Goal: Information Seeking & Learning: Find specific page/section

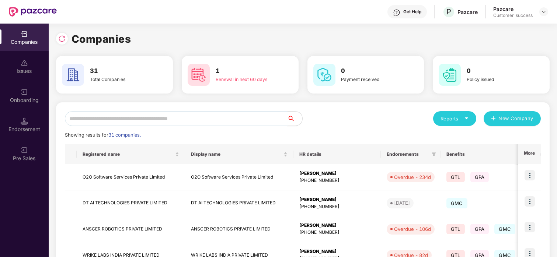
click at [191, 117] on input "text" at bounding box center [176, 118] width 223 height 15
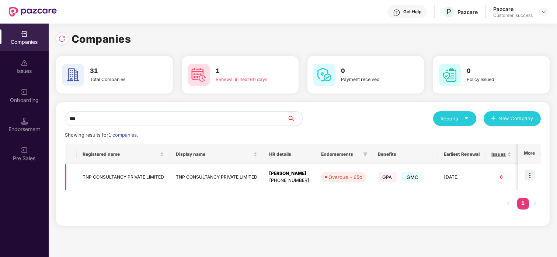
type input "***"
click at [532, 173] on img at bounding box center [529, 175] width 10 height 10
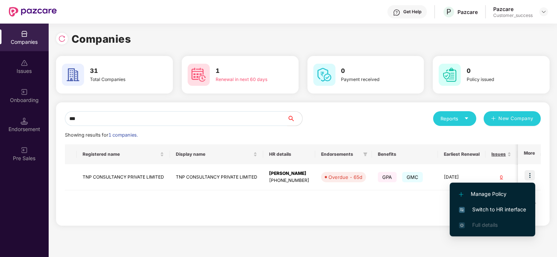
click at [492, 210] on span "Switch to HR interface" at bounding box center [492, 210] width 67 height 8
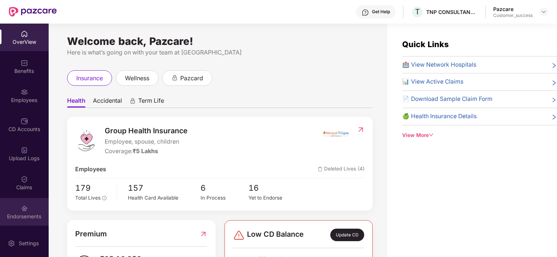
click at [20, 202] on div "Endorsements" at bounding box center [24, 212] width 49 height 28
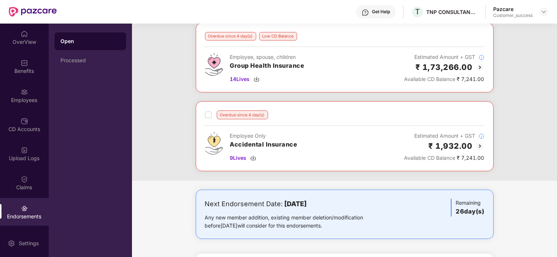
scroll to position [138, 0]
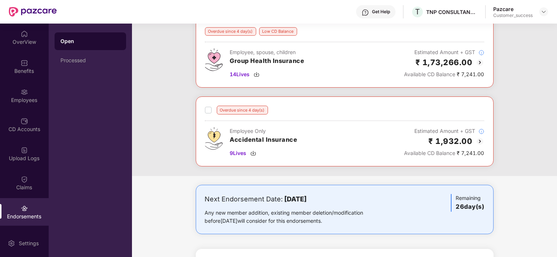
click at [480, 62] on img at bounding box center [479, 62] width 9 height 9
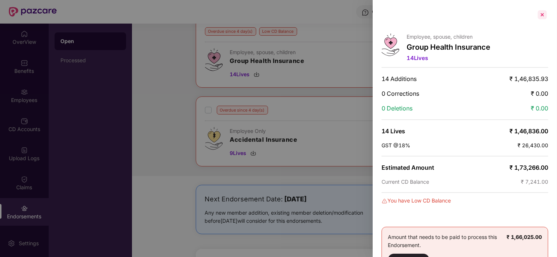
click at [544, 13] on div at bounding box center [542, 15] width 12 height 12
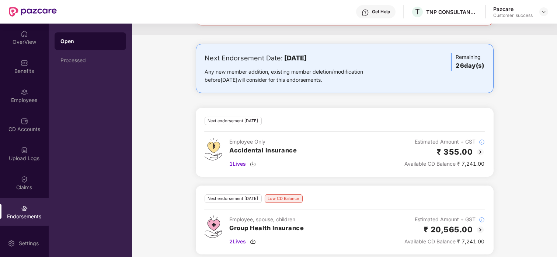
scroll to position [286, 0]
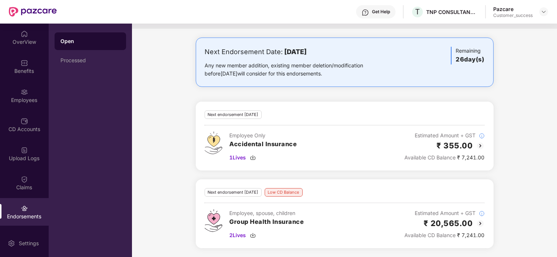
click at [482, 227] on img at bounding box center [480, 223] width 9 height 9
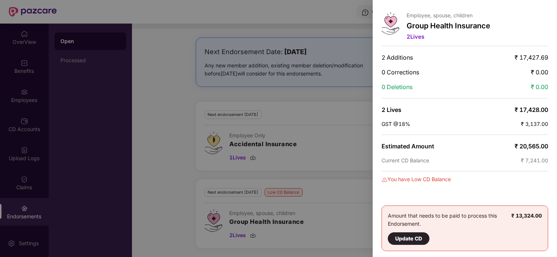
scroll to position [0, 0]
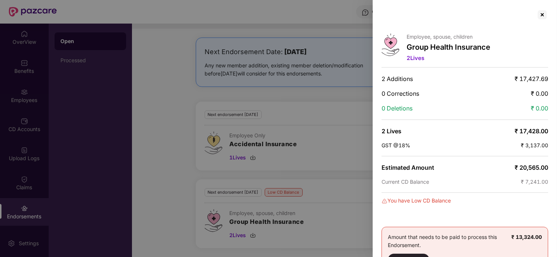
click at [542, 21] on div "Employee, spouse, children Group Health Insurance 2 Lives 2 Additions ₹ 17,427.…" at bounding box center [464, 128] width 184 height 257
click at [542, 14] on div at bounding box center [542, 15] width 12 height 12
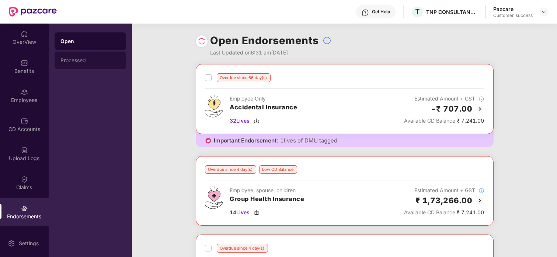
click at [82, 56] on div "Processed" at bounding box center [90, 61] width 71 height 18
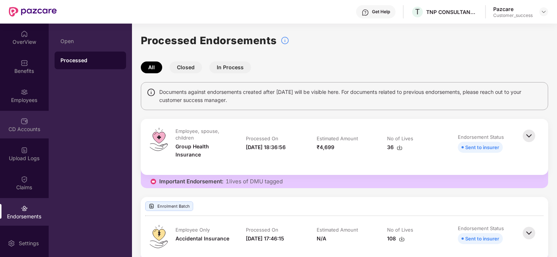
click at [24, 122] on img at bounding box center [24, 121] width 7 height 7
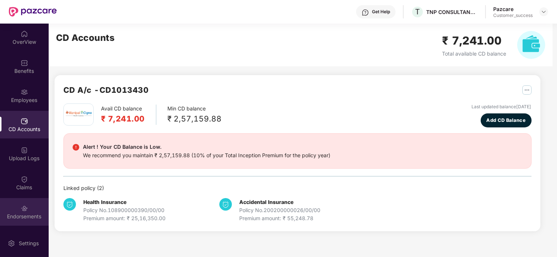
click at [21, 206] on img at bounding box center [24, 208] width 7 height 7
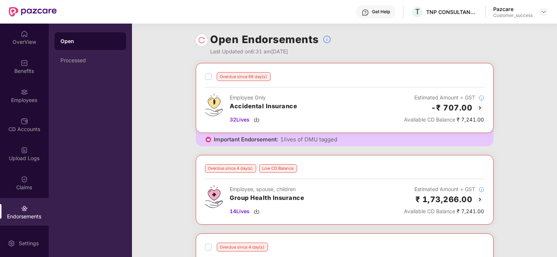
scroll to position [1, 0]
click at [478, 199] on img at bounding box center [479, 200] width 9 height 9
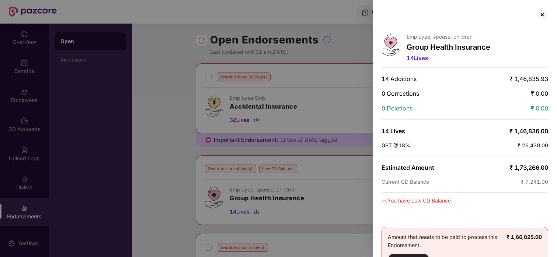
scroll to position [0, 0]
click at [542, 15] on div at bounding box center [542, 14] width 12 height 12
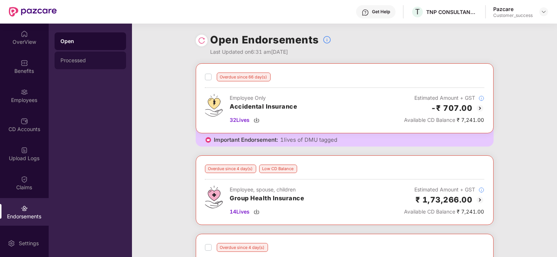
click at [83, 54] on div "Processed" at bounding box center [90, 61] width 71 height 18
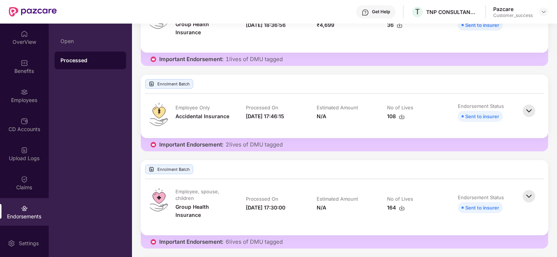
scroll to position [0, 0]
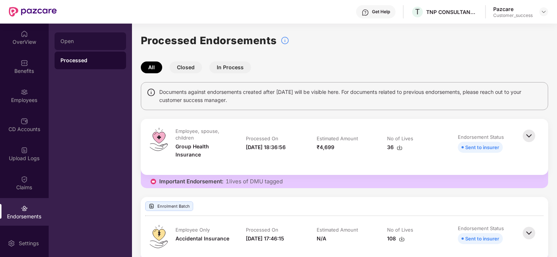
click at [78, 45] on div "Open" at bounding box center [90, 41] width 71 height 18
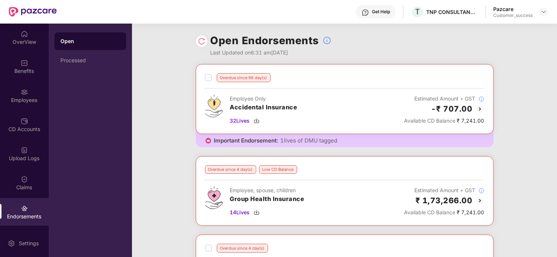
click at [475, 106] on img at bounding box center [479, 109] width 9 height 9
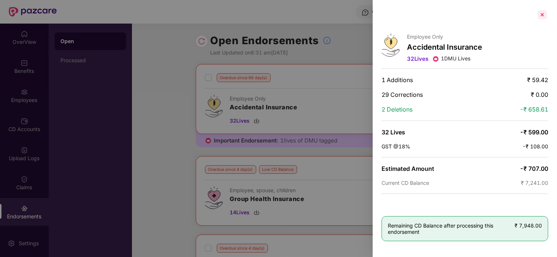
click at [542, 13] on div at bounding box center [542, 15] width 12 height 12
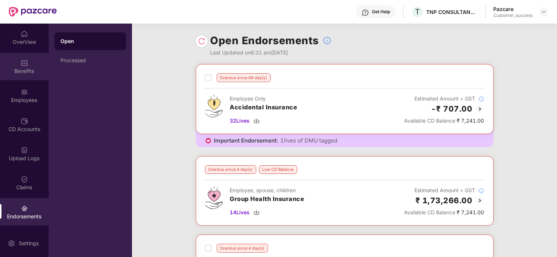
click at [29, 70] on div "Benefits" at bounding box center [24, 70] width 49 height 7
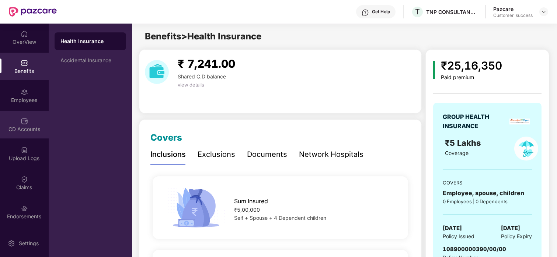
click at [17, 115] on div "CD Accounts" at bounding box center [24, 125] width 49 height 28
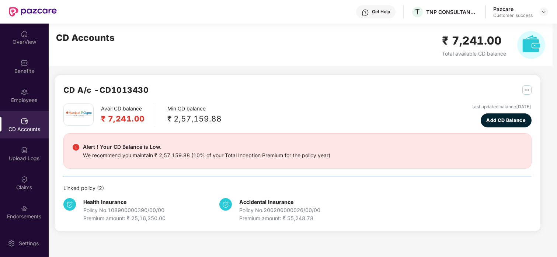
click at [256, 140] on div "Alert ! Your CD Balance is Low. We recommend you maintain ₹ 2,57,159.88 (10% of…" at bounding box center [297, 150] width 468 height 35
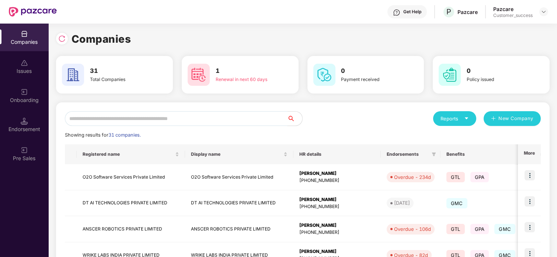
click at [104, 123] on input "text" at bounding box center [176, 118] width 223 height 15
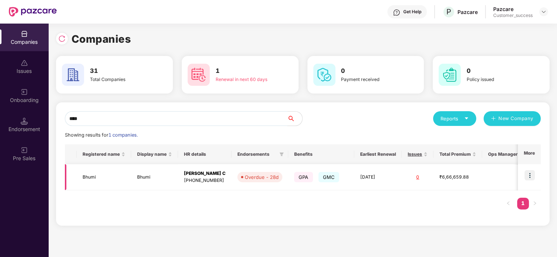
type input "****"
click at [143, 174] on td "Bhumi" at bounding box center [154, 177] width 47 height 26
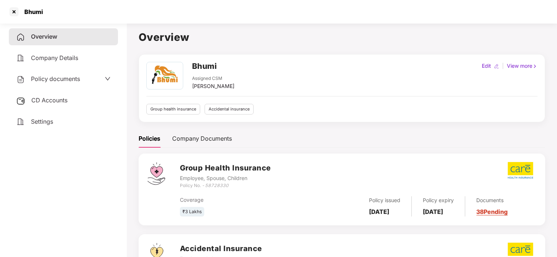
click at [57, 77] on span "Policy documents" at bounding box center [55, 78] width 49 height 7
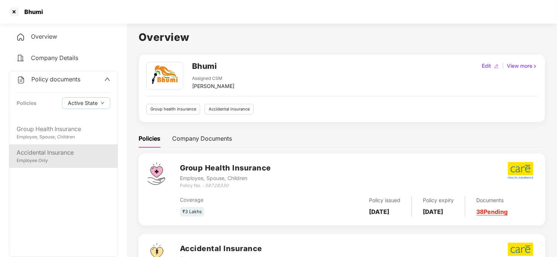
click at [54, 161] on div "Employee Only" at bounding box center [64, 160] width 94 height 7
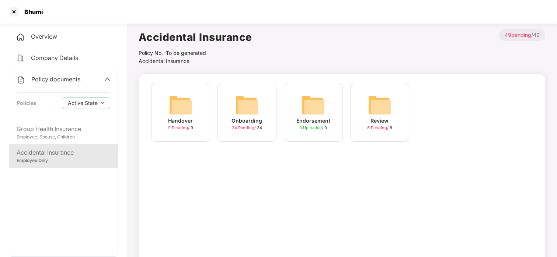
click at [256, 111] on img at bounding box center [247, 105] width 24 height 24
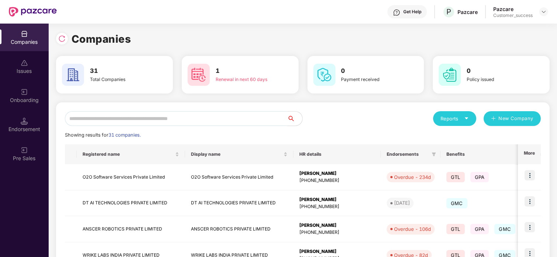
click at [183, 120] on input "text" at bounding box center [176, 118] width 223 height 15
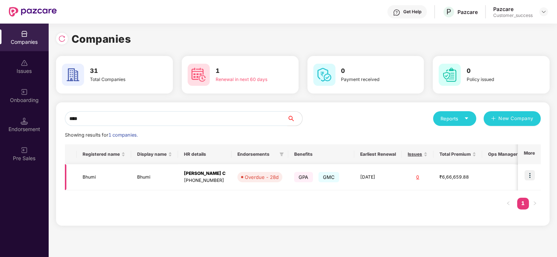
type input "****"
click at [530, 172] on img at bounding box center [529, 175] width 10 height 10
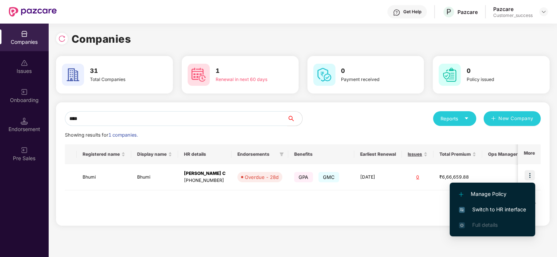
click at [488, 205] on li "Switch to HR interface" at bounding box center [491, 209] width 85 height 15
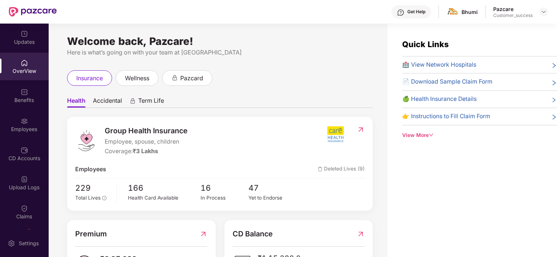
click at [17, 118] on div "Employees" at bounding box center [24, 125] width 49 height 28
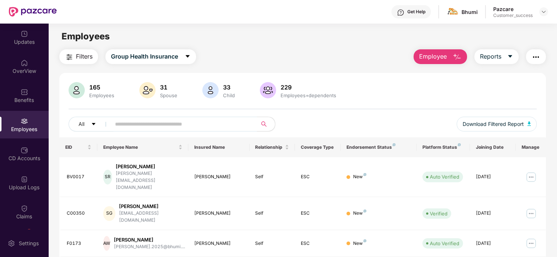
click at [17, 117] on div "Employees" at bounding box center [24, 125] width 49 height 28
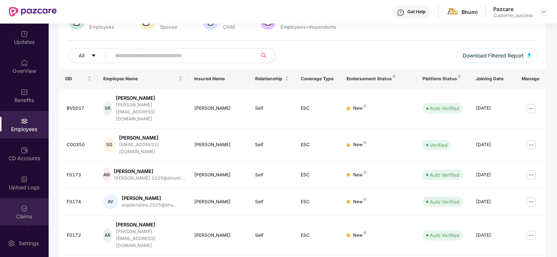
scroll to position [56, 0]
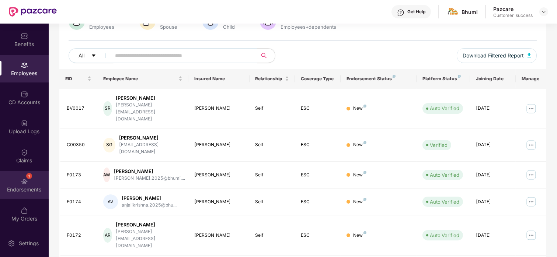
click at [24, 193] on div "1 Endorsements" at bounding box center [24, 185] width 49 height 28
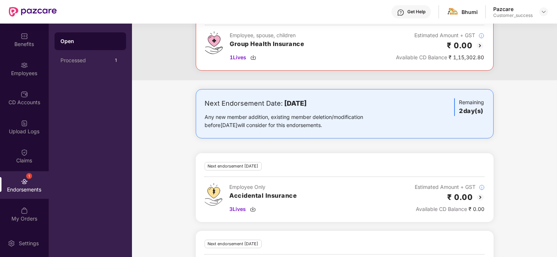
scroll to position [115, 0]
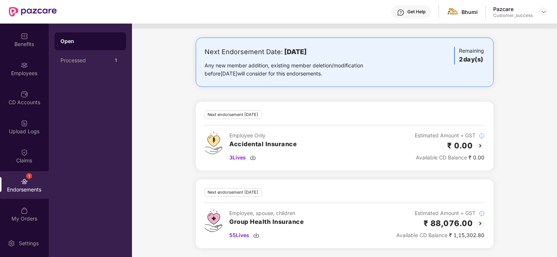
click at [478, 222] on img at bounding box center [480, 223] width 9 height 9
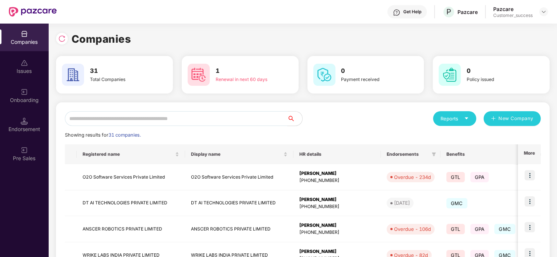
click at [127, 115] on input "text" at bounding box center [176, 118] width 223 height 15
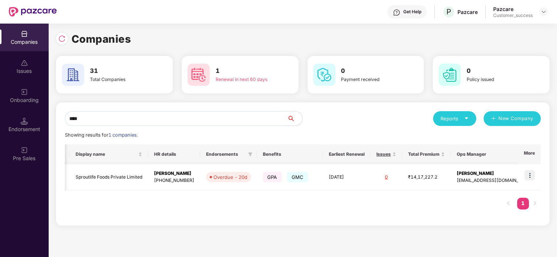
scroll to position [0, 0]
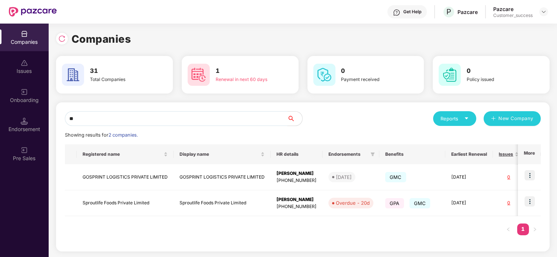
type input "*"
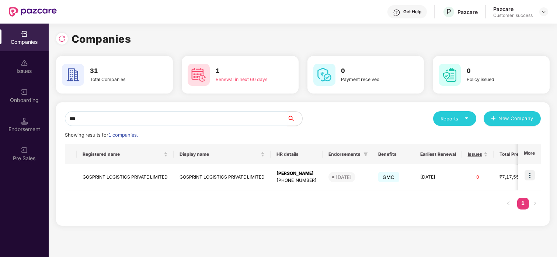
type input "***"
click at [525, 175] on img at bounding box center [529, 175] width 10 height 10
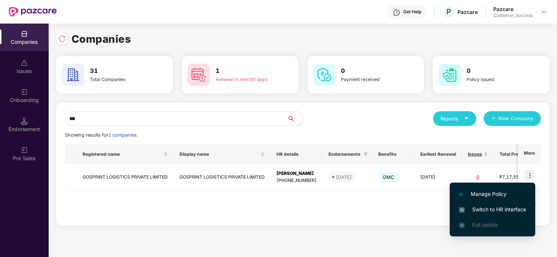
click at [498, 207] on span "Switch to HR interface" at bounding box center [492, 210] width 67 height 8
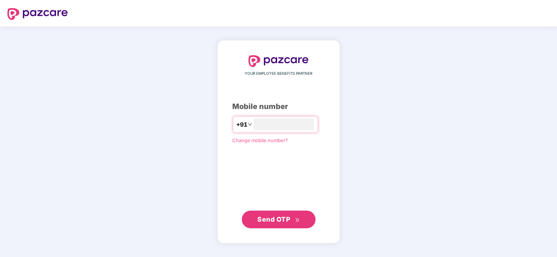
type input "*"
type input "**********"
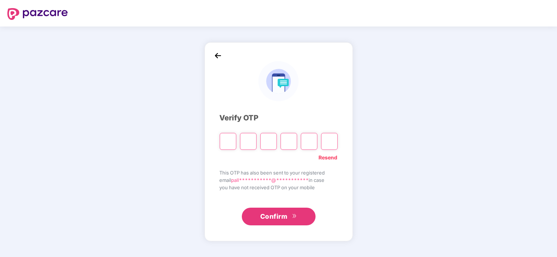
type input "*"
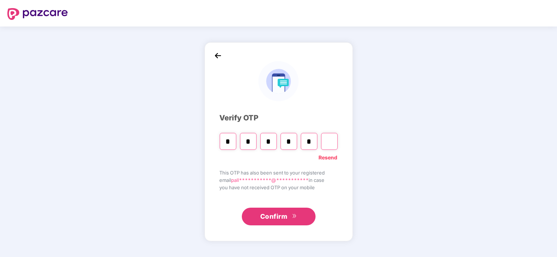
type input "*"
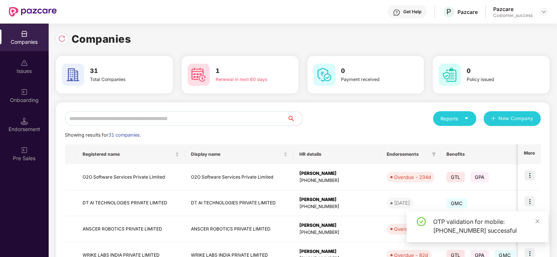
click at [208, 116] on input "text" at bounding box center [176, 118] width 223 height 15
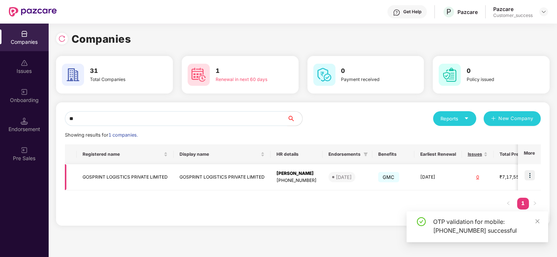
type input "**"
click at [532, 180] on img at bounding box center [529, 175] width 10 height 10
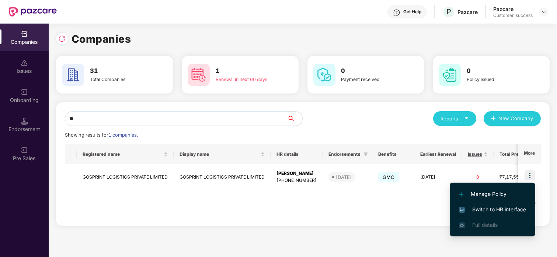
click at [477, 204] on li "Switch to HR interface" at bounding box center [491, 209] width 85 height 15
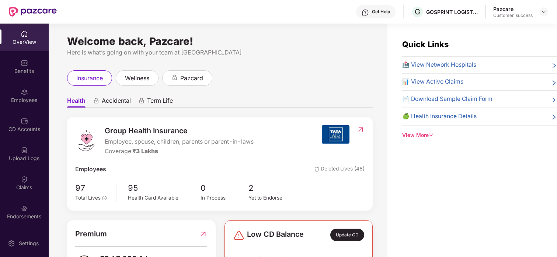
click at [8, 214] on div "Endorsements" at bounding box center [24, 216] width 49 height 7
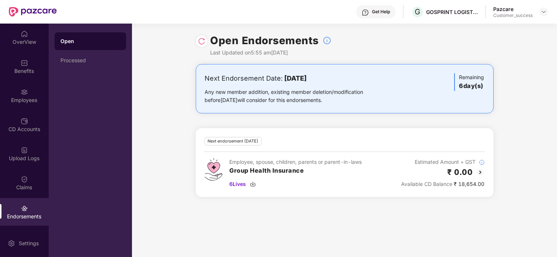
click at [479, 169] on img at bounding box center [480, 172] width 9 height 9
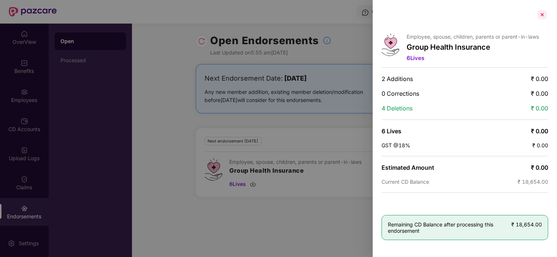
click at [542, 14] on div at bounding box center [542, 15] width 12 height 12
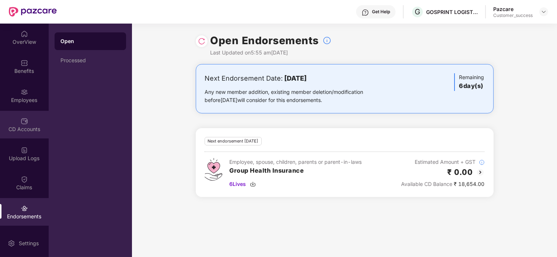
click at [25, 127] on div "CD Accounts" at bounding box center [24, 129] width 49 height 7
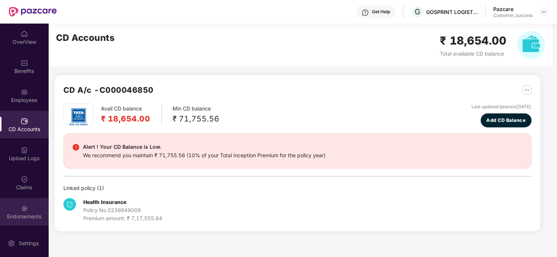
click at [17, 207] on div "Endorsements" at bounding box center [24, 212] width 49 height 28
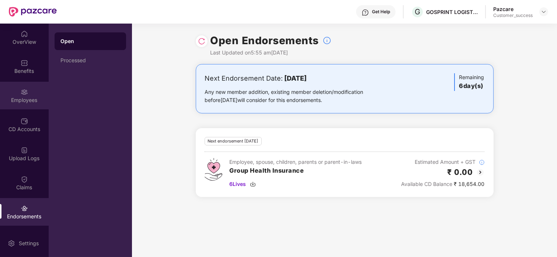
click at [14, 101] on div "Employees" at bounding box center [24, 100] width 49 height 7
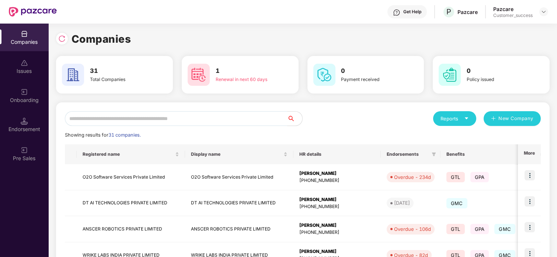
scroll to position [0, 0]
click at [118, 117] on input "text" at bounding box center [176, 118] width 223 height 15
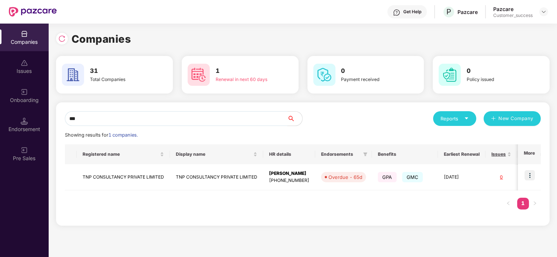
scroll to position [0, 0]
type input "***"
click at [533, 171] on img at bounding box center [529, 175] width 10 height 10
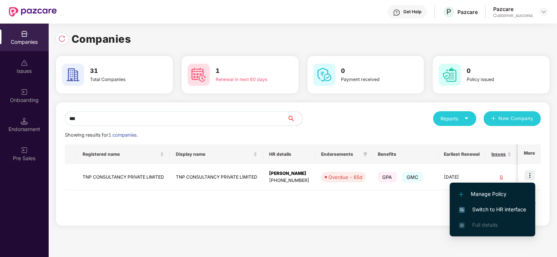
click at [503, 203] on li "Switch to HR interface" at bounding box center [491, 209] width 85 height 15
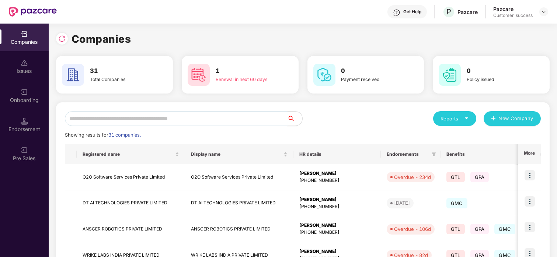
click at [118, 120] on input "text" at bounding box center [176, 118] width 223 height 15
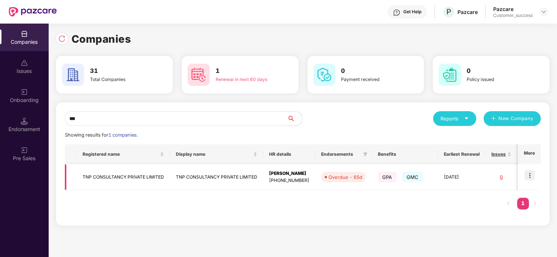
type input "***"
click at [90, 168] on td "TNP CONSULTANCY PRIVATE LIMITED" at bounding box center [123, 177] width 93 height 26
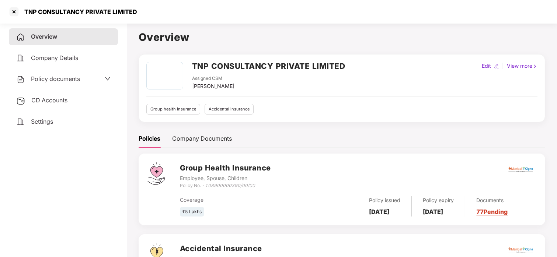
drag, startPoint x: 64, startPoint y: 72, endPoint x: 62, endPoint y: 77, distance: 5.6
click at [62, 77] on div "Policy documents" at bounding box center [63, 79] width 109 height 17
click at [62, 77] on span "Policy documents" at bounding box center [55, 78] width 49 height 7
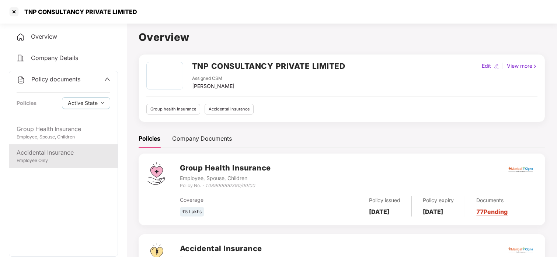
click at [51, 156] on div "Accidental Insurance" at bounding box center [64, 152] width 94 height 9
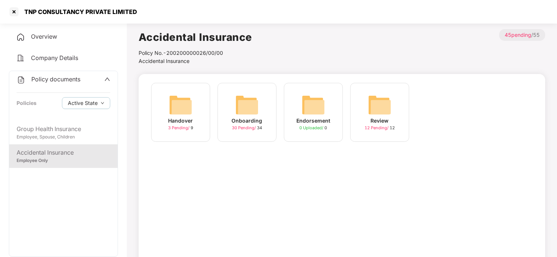
click at [230, 104] on div "Onboarding 30 Pending / 34" at bounding box center [246, 112] width 59 height 59
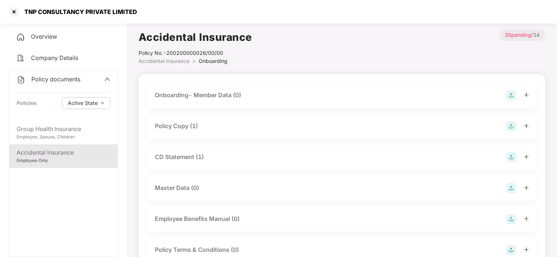
click at [170, 126] on div "Policy Copy (1)" at bounding box center [176, 126] width 43 height 9
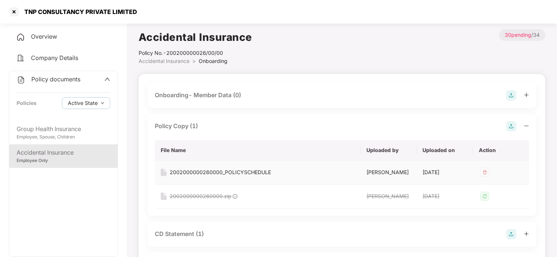
click at [210, 171] on div "2002000000260000_POLICYSCHEDULE" at bounding box center [219, 172] width 101 height 8
click at [8, 14] on div at bounding box center [14, 12] width 12 height 12
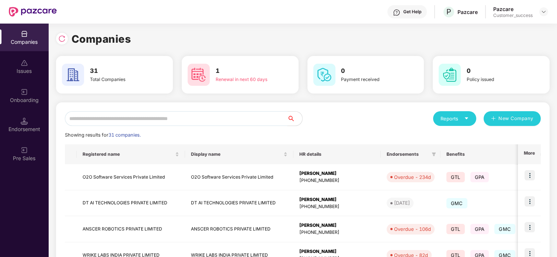
click at [146, 116] on input "text" at bounding box center [176, 118] width 223 height 15
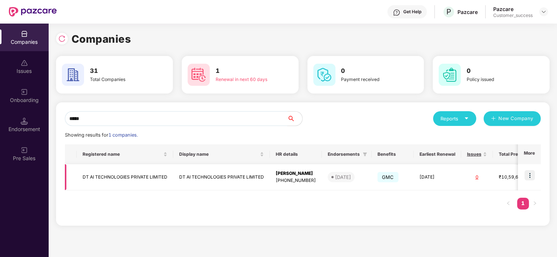
type input "*****"
click at [528, 171] on img at bounding box center [529, 175] width 10 height 10
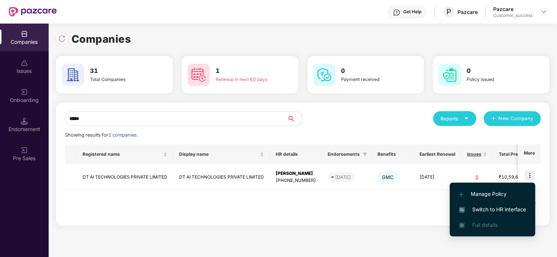
click at [469, 204] on li "Switch to HR interface" at bounding box center [491, 209] width 85 height 15
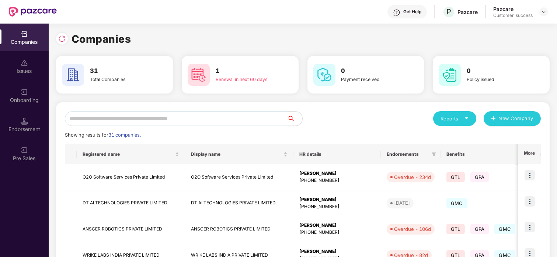
click at [209, 120] on input "text" at bounding box center [176, 118] width 223 height 15
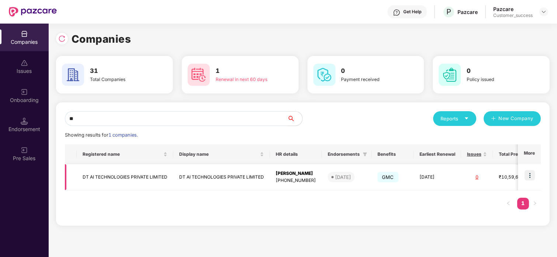
type input "**"
click at [74, 186] on td at bounding box center [71, 177] width 12 height 26
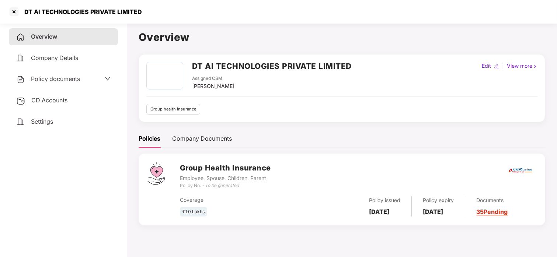
click at [57, 75] on span "Policy documents" at bounding box center [55, 78] width 49 height 7
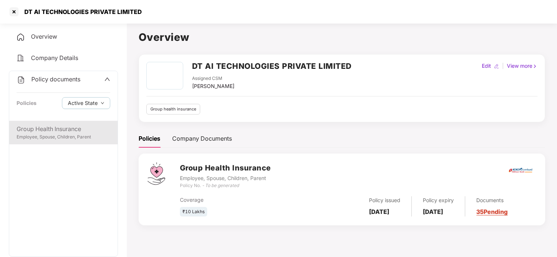
click at [67, 132] on div "Group Health Insurance" at bounding box center [64, 129] width 94 height 9
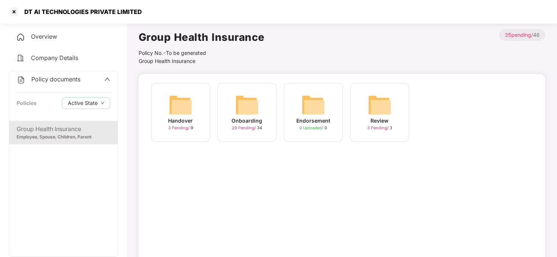
click at [239, 117] on div "Onboarding" at bounding box center [247, 121] width 31 height 8
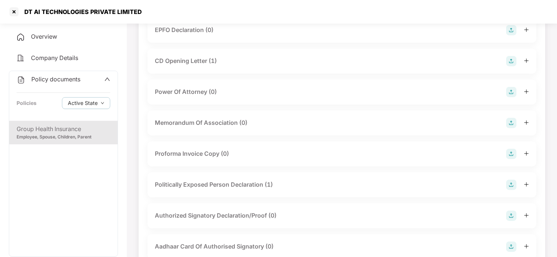
scroll to position [649, 0]
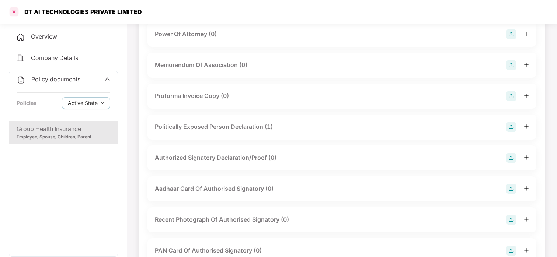
click at [11, 8] on div at bounding box center [14, 12] width 12 height 12
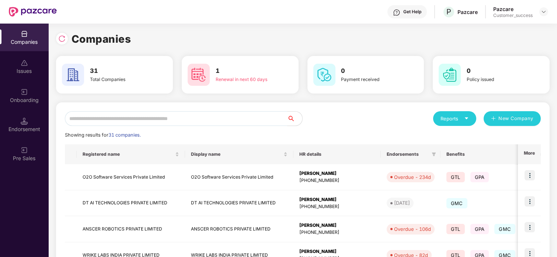
scroll to position [0, 0]
drag, startPoint x: 109, startPoint y: 215, endPoint x: 114, endPoint y: 208, distance: 9.0
click at [114, 208] on td "DT AI TECHNOLOGIES PRIVATE LIMITED" at bounding box center [131, 203] width 108 height 26
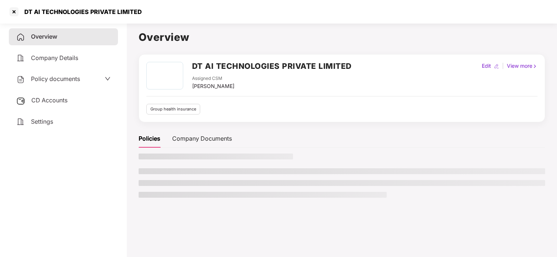
click at [114, 208] on div "Overview Company Details Policy documents CD Accounts Settings" at bounding box center [63, 138] width 109 height 221
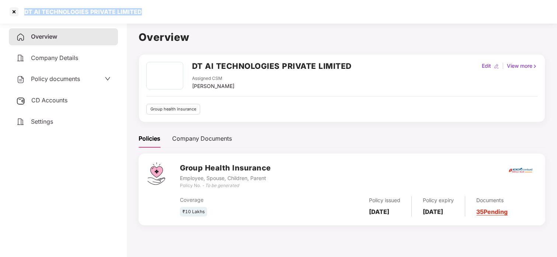
drag, startPoint x: 140, startPoint y: 14, endPoint x: 24, endPoint y: 11, distance: 116.8
click at [24, 11] on div "DT AI TECHNOLOGIES PRIVATE LIMITED" at bounding box center [278, 12] width 557 height 24
copy div "DT AI TECHNOLOGIES PRIVATE LIMITED"
click at [10, 13] on div at bounding box center [14, 12] width 12 height 12
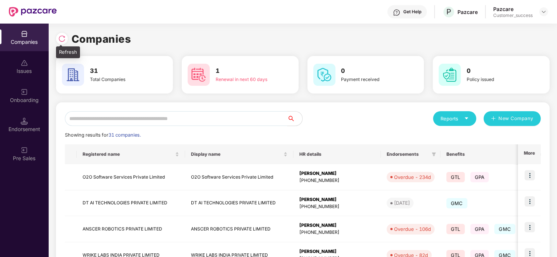
click at [62, 41] on img at bounding box center [61, 38] width 7 height 7
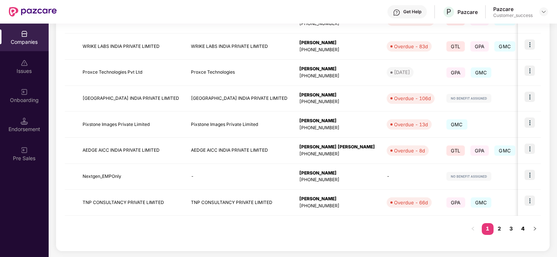
click at [522, 227] on link "4" at bounding box center [523, 228] width 12 height 11
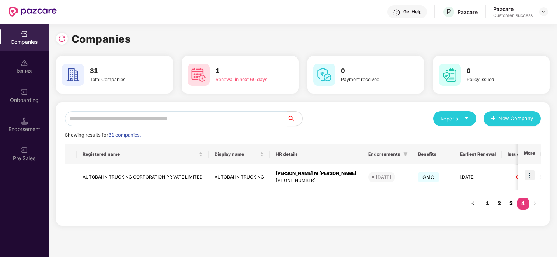
click at [514, 204] on link "3" at bounding box center [511, 203] width 12 height 11
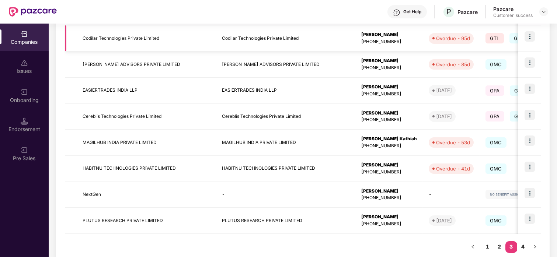
scroll to position [209, 0]
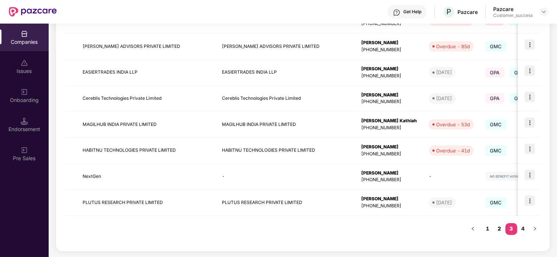
click at [502, 234] on link "2" at bounding box center [499, 228] width 12 height 11
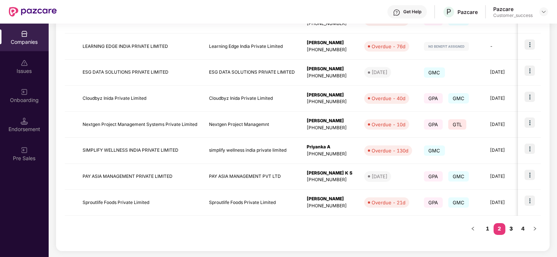
click at [513, 229] on link "3" at bounding box center [511, 228] width 12 height 11
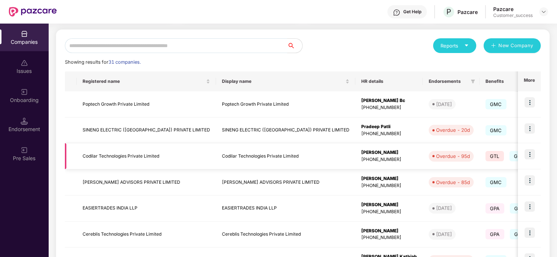
scroll to position [0, 0]
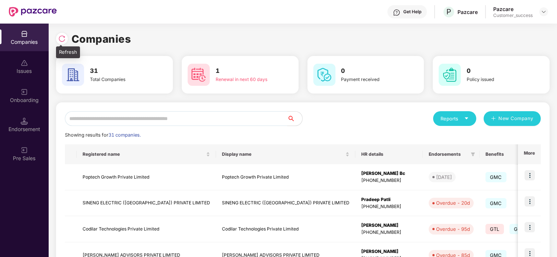
click at [63, 40] on img at bounding box center [61, 38] width 7 height 7
click at [93, 118] on input "text" at bounding box center [176, 118] width 223 height 15
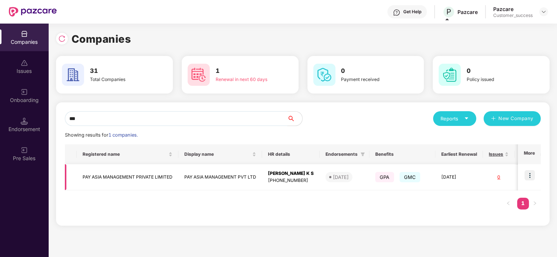
type input "***"
click at [530, 172] on img at bounding box center [529, 175] width 10 height 10
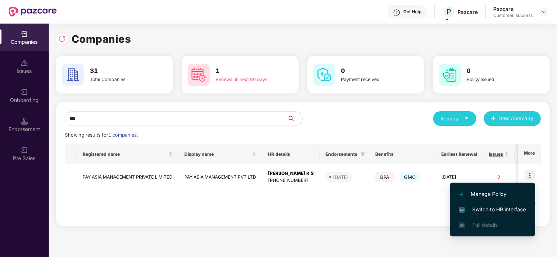
click at [505, 203] on li "Switch to HR interface" at bounding box center [491, 209] width 85 height 15
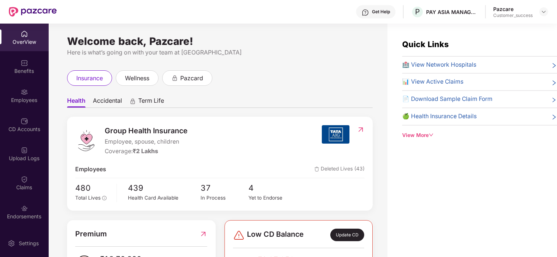
click at [18, 100] on div "Employees" at bounding box center [24, 100] width 49 height 7
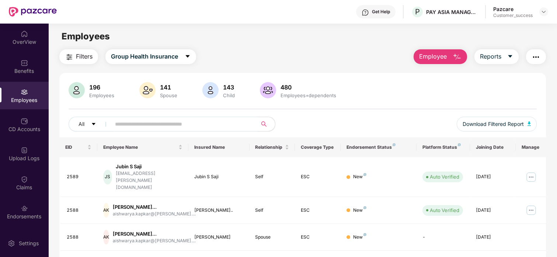
click at [162, 124] on input "text" at bounding box center [181, 124] width 132 height 11
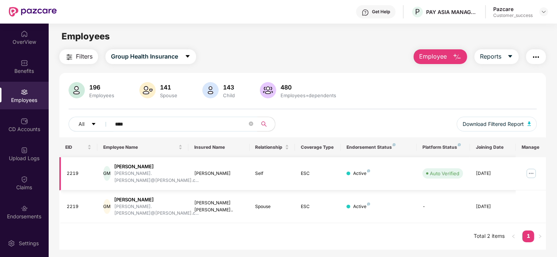
type input "****"
click at [532, 168] on img at bounding box center [531, 174] width 12 height 12
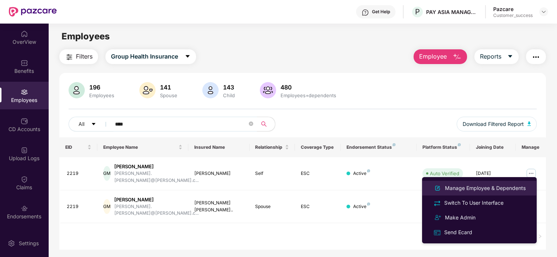
click at [486, 188] on div "Manage Employee & Dependents" at bounding box center [485, 188] width 84 height 8
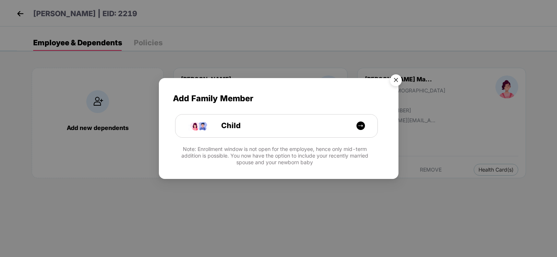
click at [397, 73] on img "Close" at bounding box center [395, 81] width 21 height 21
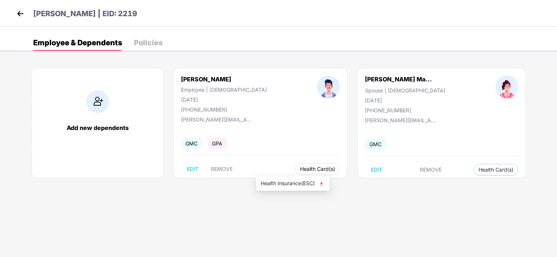
click at [300, 167] on span "Health Card(s)" at bounding box center [317, 169] width 35 height 4
click at [282, 181] on span "Health Insurance(ESC)" at bounding box center [292, 183] width 64 height 8
click at [24, 14] on img at bounding box center [20, 13] width 11 height 11
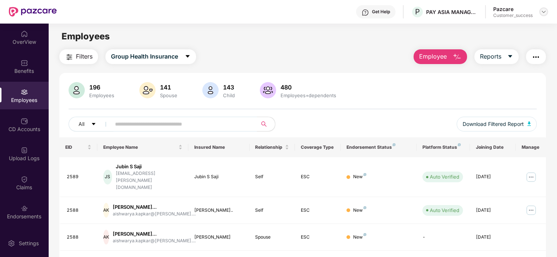
click at [540, 10] on img at bounding box center [543, 12] width 6 height 6
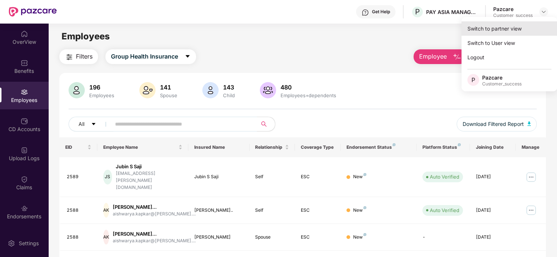
click at [514, 29] on div "Switch to partner view" at bounding box center [509, 28] width 96 height 14
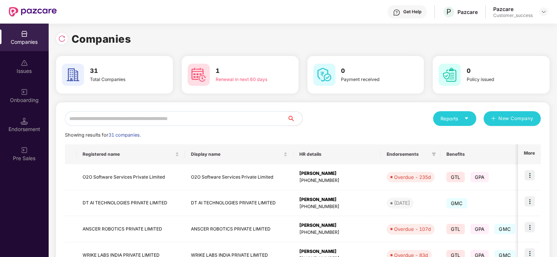
click at [224, 113] on input "text" at bounding box center [176, 118] width 223 height 15
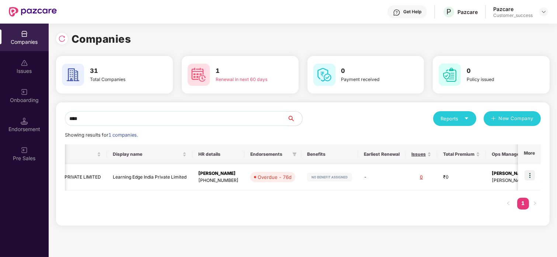
scroll to position [0, 108]
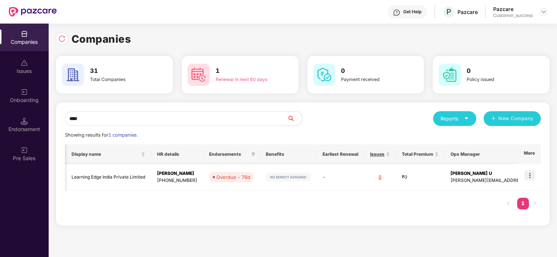
type input "****"
click at [527, 173] on img at bounding box center [529, 175] width 10 height 10
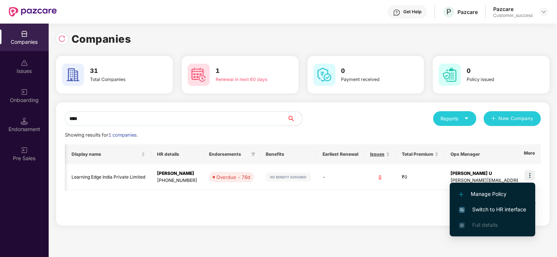
click at [486, 207] on span "Switch to HR interface" at bounding box center [492, 210] width 67 height 8
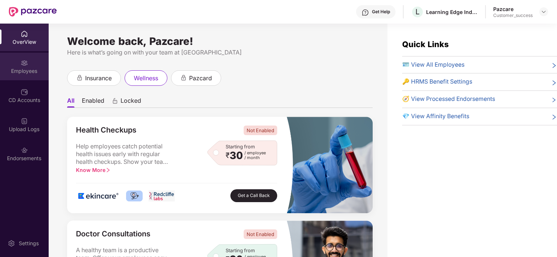
click at [1, 61] on div "Employees" at bounding box center [24, 67] width 49 height 28
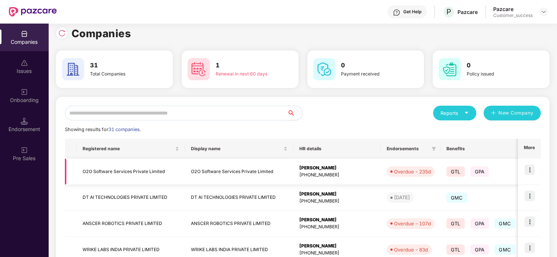
scroll to position [3, 0]
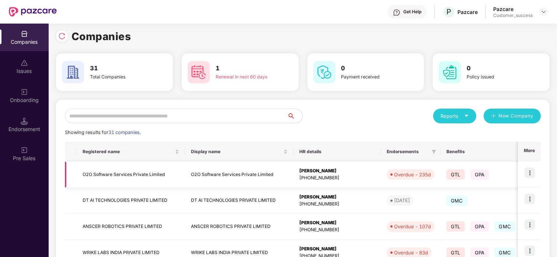
click at [183, 112] on input "text" at bounding box center [176, 116] width 223 height 15
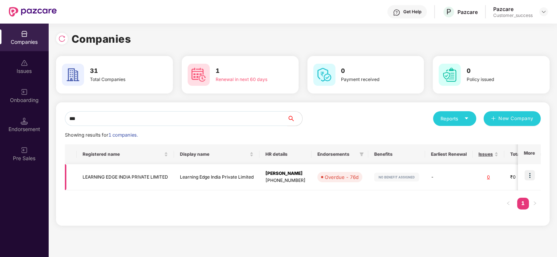
scroll to position [0, 108]
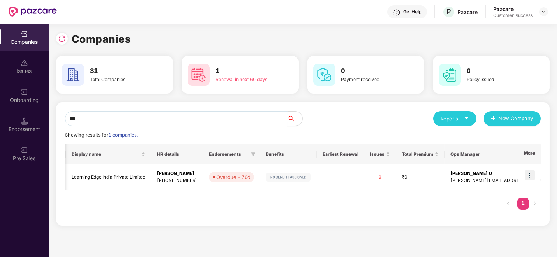
type input "***"
click at [27, 92] on img at bounding box center [24, 91] width 7 height 7
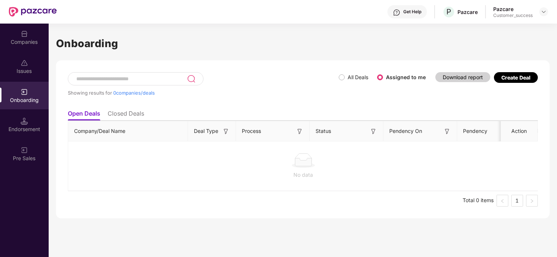
click at [14, 36] on div "Companies" at bounding box center [24, 38] width 49 height 28
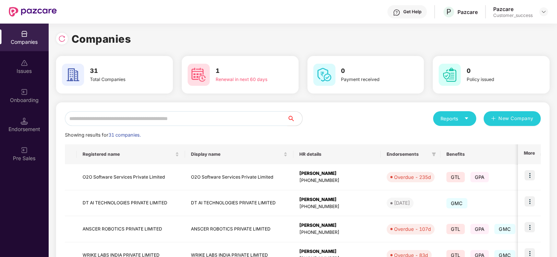
click at [148, 115] on input "text" at bounding box center [176, 118] width 223 height 15
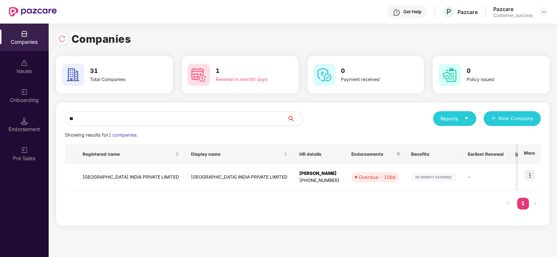
type input "*"
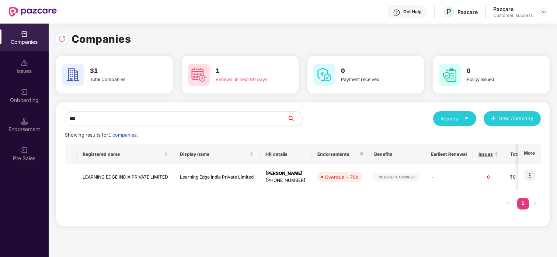
type input "***"
click at [25, 99] on div "Onboarding" at bounding box center [24, 100] width 49 height 7
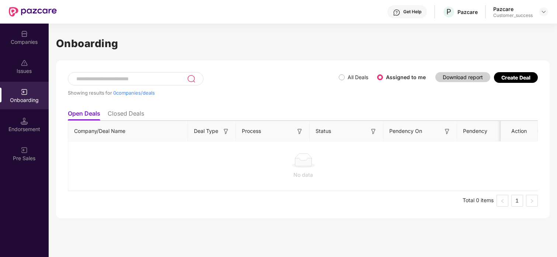
click at [504, 80] on div "Create Deal" at bounding box center [515, 77] width 29 height 6
click at [0, 49] on div "Companies" at bounding box center [24, 38] width 49 height 28
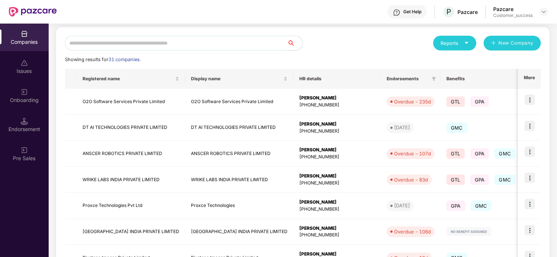
scroll to position [0, 0]
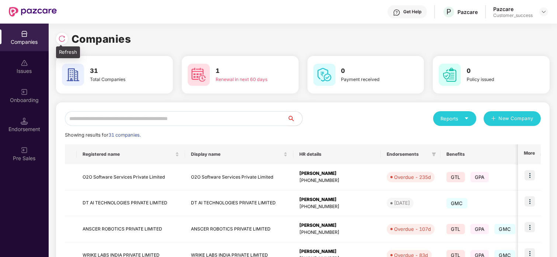
click at [58, 38] on img at bounding box center [61, 38] width 7 height 7
click at [62, 42] on div "Companies" at bounding box center [302, 39] width 493 height 16
click at [62, 42] on img at bounding box center [61, 38] width 7 height 7
click at [220, 120] on input "text" at bounding box center [176, 118] width 223 height 15
click at [220, 120] on input "*" at bounding box center [176, 118] width 223 height 15
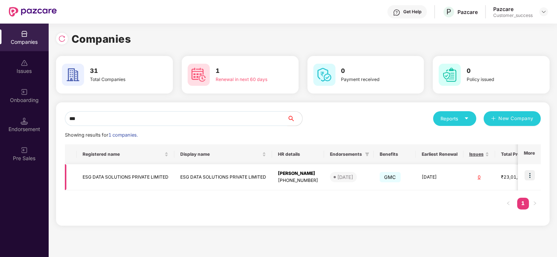
type input "***"
click at [116, 174] on td "ESG DATA SOLUTIONS PRIVATE LIMITED" at bounding box center [126, 177] width 98 height 26
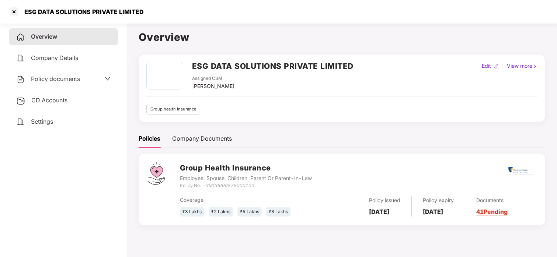
click at [64, 77] on span "Policy documents" at bounding box center [55, 78] width 49 height 7
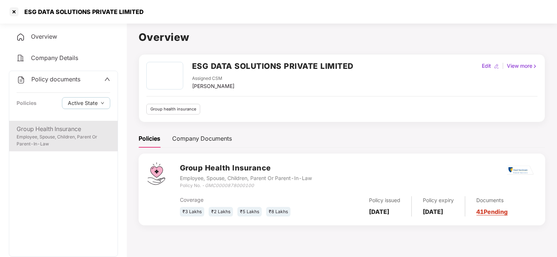
click at [47, 126] on div "Group Health Insurance" at bounding box center [64, 129] width 94 height 9
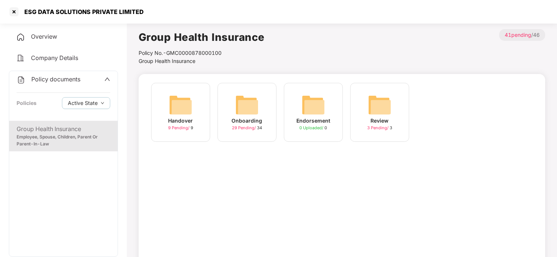
click at [231, 100] on div "Onboarding 29 Pending / 34" at bounding box center [246, 112] width 59 height 59
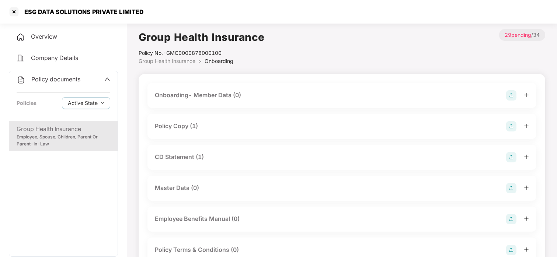
scroll to position [0, 0]
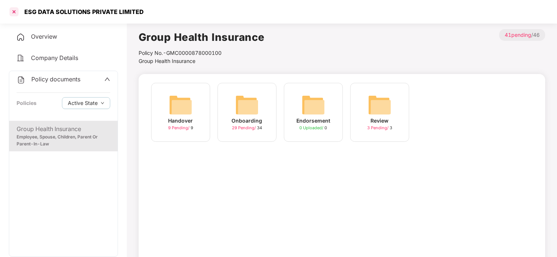
click at [11, 15] on div at bounding box center [14, 12] width 12 height 12
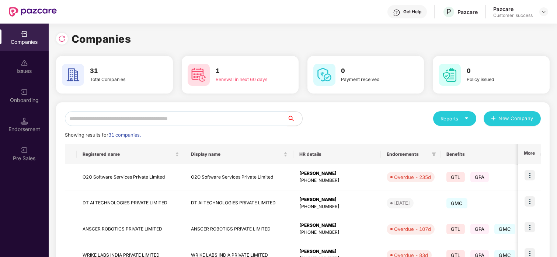
click at [143, 112] on input "text" at bounding box center [176, 118] width 223 height 15
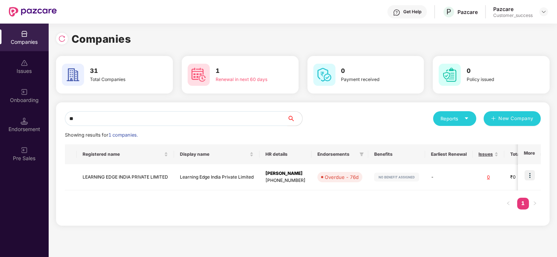
type input "*"
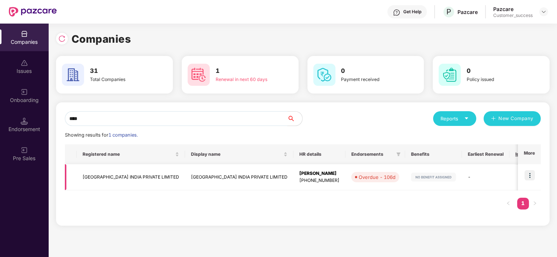
scroll to position [0, 141]
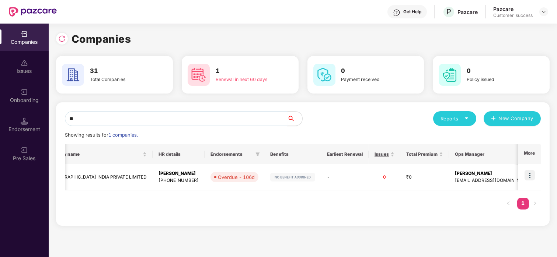
type input "*"
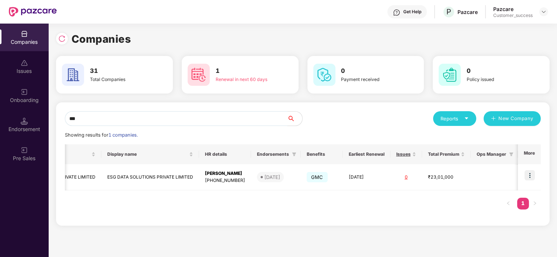
scroll to position [0, 71]
type input "***"
click at [71, 182] on td "ESG DATA SOLUTIONS PRIVATE LIMITED" at bounding box center [55, 177] width 98 height 26
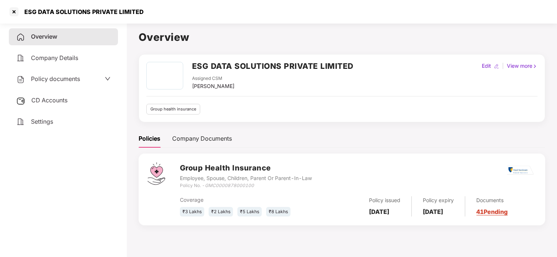
click at [54, 75] on span "Policy documents" at bounding box center [55, 78] width 49 height 7
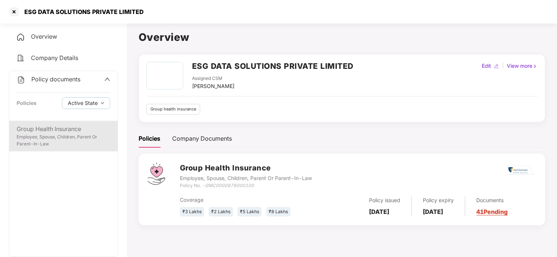
click at [53, 142] on div "Employee, Spouse, Children, Parent Or Parent-In-Law" at bounding box center [64, 141] width 94 height 14
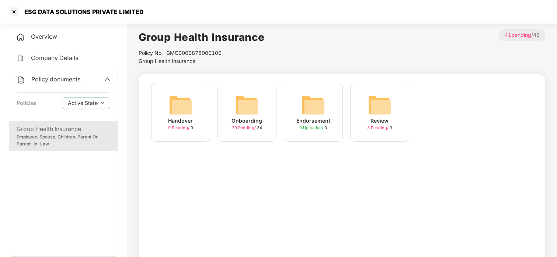
click at [228, 102] on div "Onboarding 29 Pending / 34" at bounding box center [246, 112] width 59 height 59
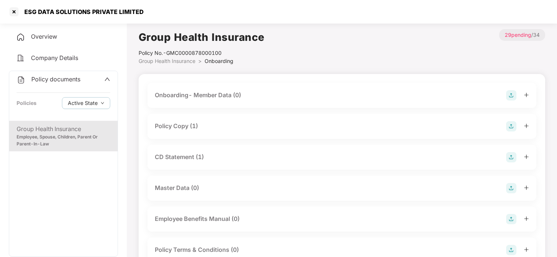
click at [179, 127] on div "Policy Copy (1)" at bounding box center [176, 126] width 43 height 9
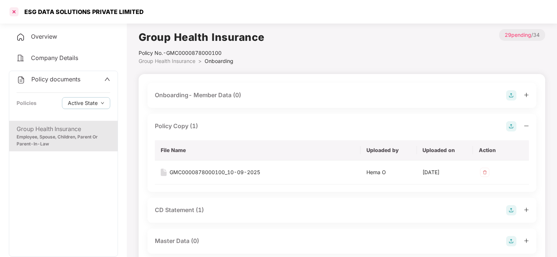
click at [11, 11] on div at bounding box center [14, 12] width 12 height 12
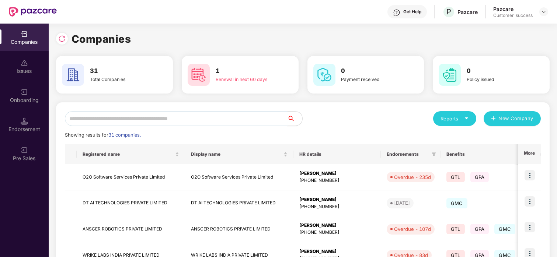
click at [95, 111] on input "text" at bounding box center [176, 118] width 223 height 15
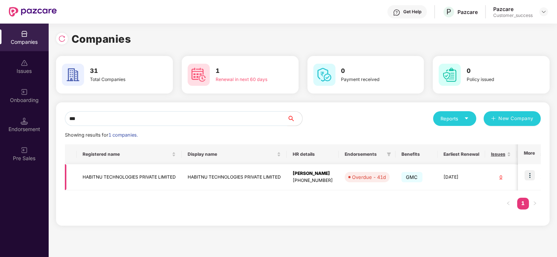
type input "***"
click at [530, 171] on img at bounding box center [529, 175] width 10 height 10
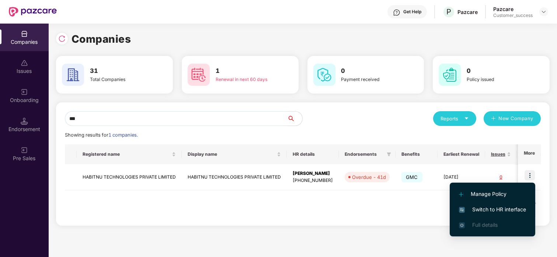
click at [497, 209] on span "Switch to HR interface" at bounding box center [492, 210] width 67 height 8
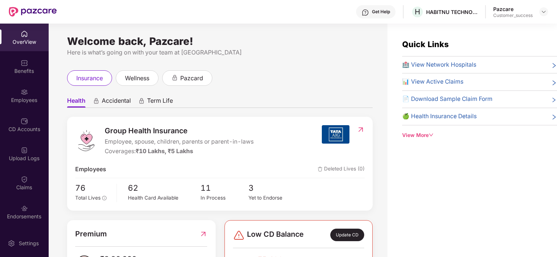
click at [0, 88] on div "Employees" at bounding box center [24, 96] width 49 height 28
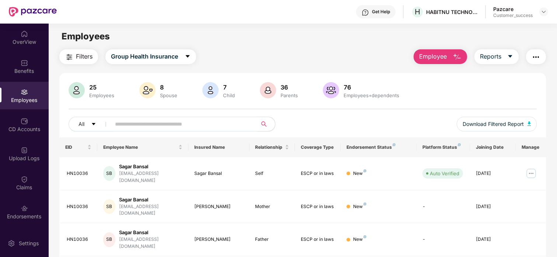
click at [169, 117] on span at bounding box center [181, 124] width 151 height 15
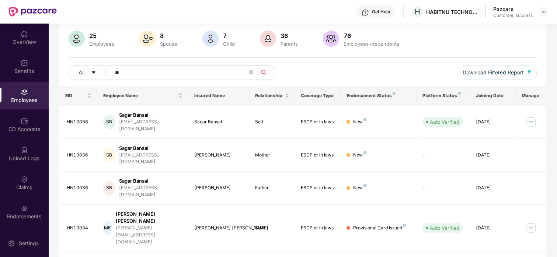
scroll to position [0, 0]
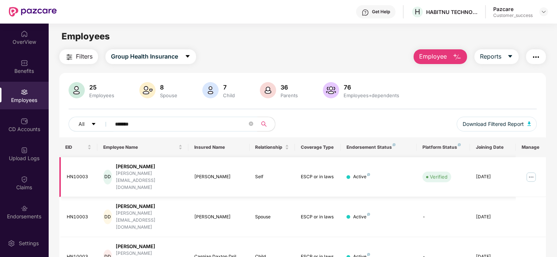
type input "*******"
click at [530, 171] on img at bounding box center [531, 177] width 12 height 12
drag, startPoint x: 182, startPoint y: 125, endPoint x: 105, endPoint y: 119, distance: 77.6
click at [105, 119] on div "All *******" at bounding box center [186, 124] width 234 height 15
click at [20, 213] on div "Endorsements" at bounding box center [24, 216] width 49 height 7
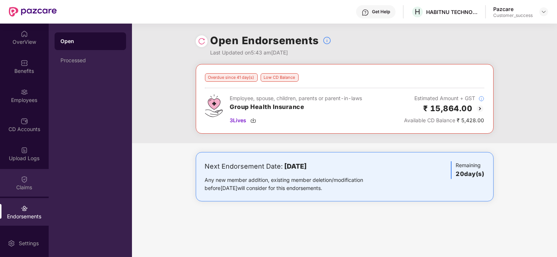
click at [21, 184] on div "Claims" at bounding box center [24, 187] width 49 height 7
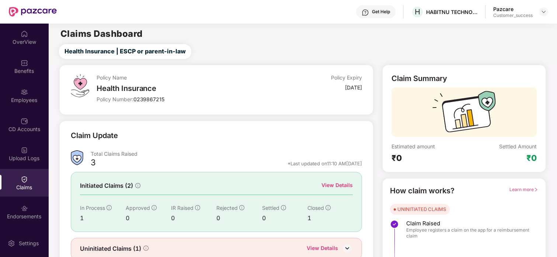
scroll to position [31, 0]
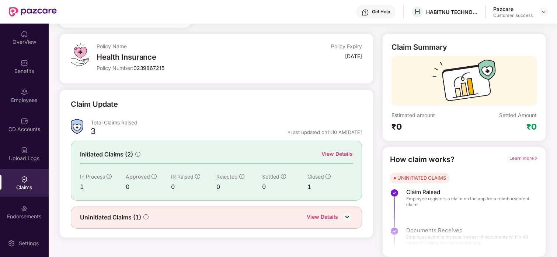
click at [343, 150] on div "View Details" at bounding box center [336, 154] width 31 height 8
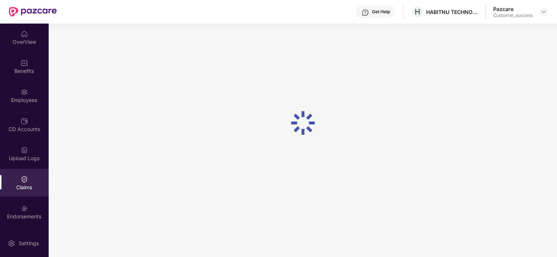
scroll to position [24, 0]
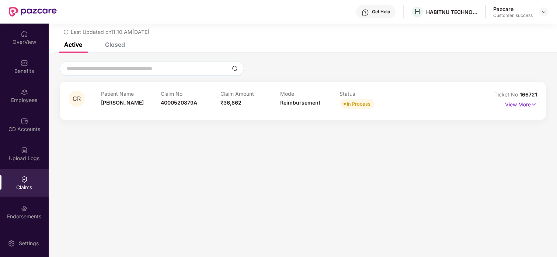
click at [118, 47] on div "Closed" at bounding box center [115, 44] width 20 height 7
click at [67, 40] on div "List of Initiated Claims Last Updated on 11:10 AM, 20 Sep 2025" at bounding box center [303, 21] width 508 height 42
click at [69, 43] on div "Active" at bounding box center [73, 44] width 18 height 7
click at [119, 39] on div "List of Initiated Claims Last Updated on 11:10 AM, 20 Sep 2025" at bounding box center [303, 21] width 508 height 42
click at [117, 68] on input at bounding box center [147, 69] width 163 height 8
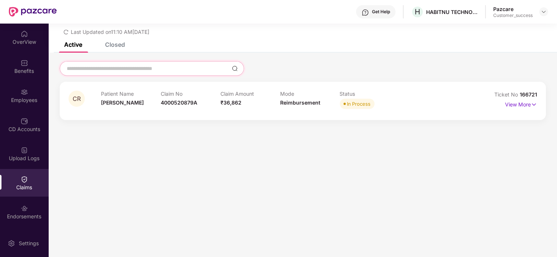
paste input "*******"
type input "*******"
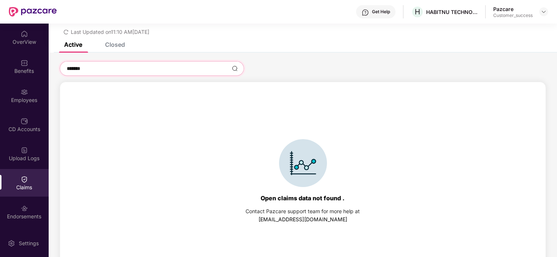
type input "*******"
click at [108, 39] on div "List of Initiated Claims Last Updated on 11:10 AM, 20 Sep 2025" at bounding box center [303, 21] width 508 height 42
click at [113, 46] on div "Closed" at bounding box center [115, 44] width 20 height 7
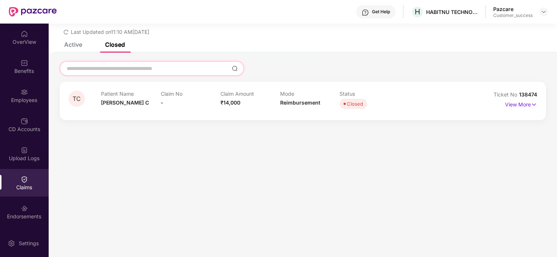
click at [108, 67] on input at bounding box center [147, 69] width 163 height 8
paste input "*******"
type input "*******"
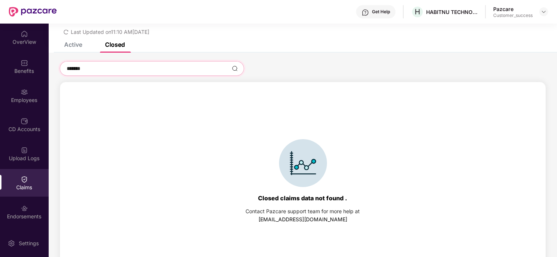
type input "*******"
click at [79, 45] on div "Active" at bounding box center [73, 44] width 18 height 7
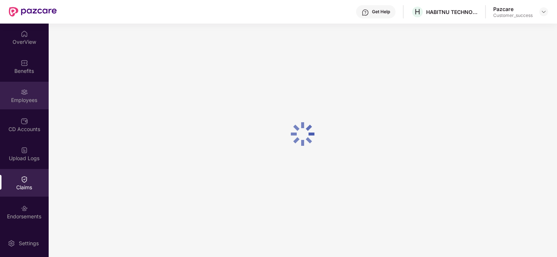
scroll to position [24, 0]
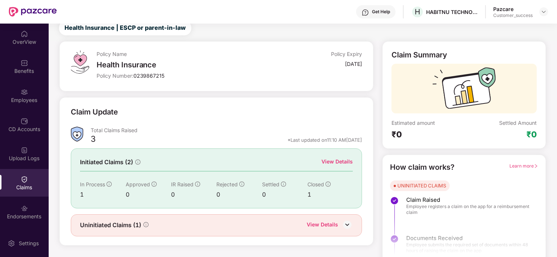
click at [539, 14] on div at bounding box center [543, 11] width 9 height 9
click at [543, 11] on img at bounding box center [543, 12] width 6 height 6
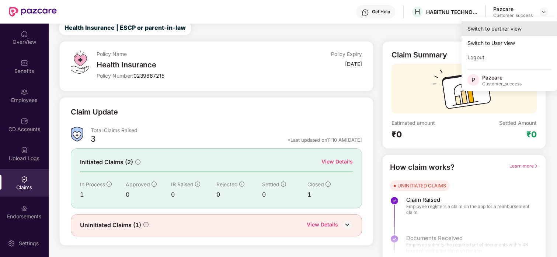
click at [501, 32] on div "Switch to partner view" at bounding box center [509, 28] width 96 height 14
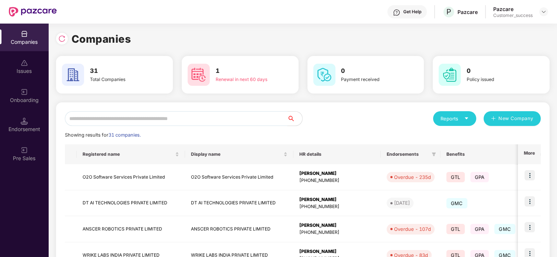
click at [110, 119] on input "text" at bounding box center [176, 118] width 223 height 15
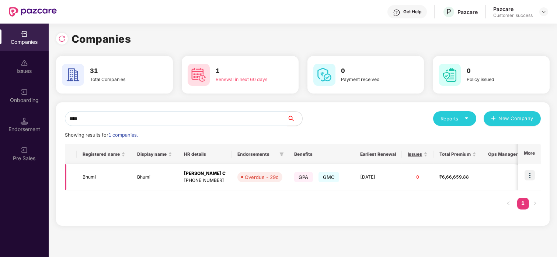
type input "****"
click at [526, 172] on img at bounding box center [529, 175] width 10 height 10
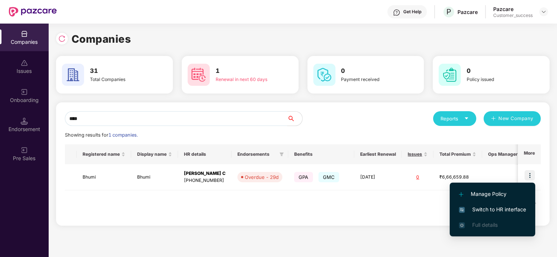
click at [489, 206] on span "Switch to HR interface" at bounding box center [492, 210] width 67 height 8
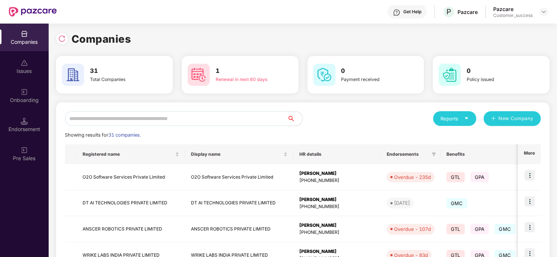
click at [116, 120] on input "text" at bounding box center [176, 118] width 223 height 15
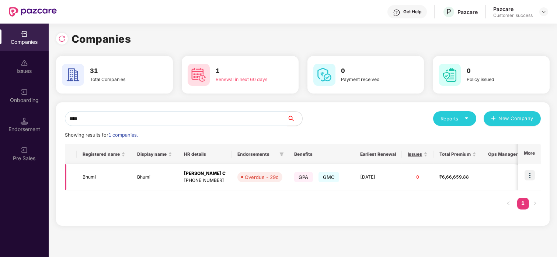
type input "****"
click at [83, 182] on td "Bhumi" at bounding box center [104, 177] width 55 height 26
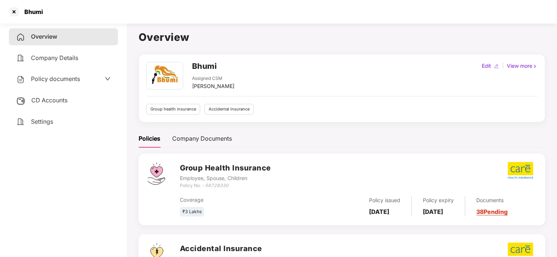
click at [55, 82] on span "Policy documents" at bounding box center [55, 78] width 49 height 7
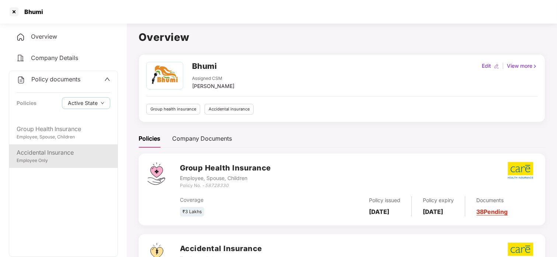
click at [41, 150] on div "Accidental Insurance" at bounding box center [64, 152] width 94 height 9
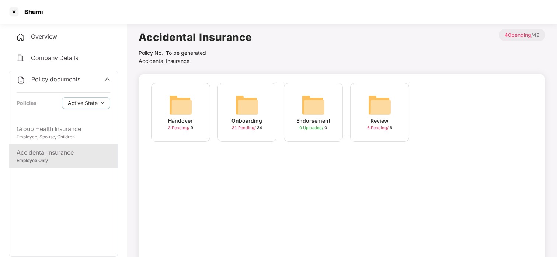
click at [235, 113] on img at bounding box center [247, 105] width 24 height 24
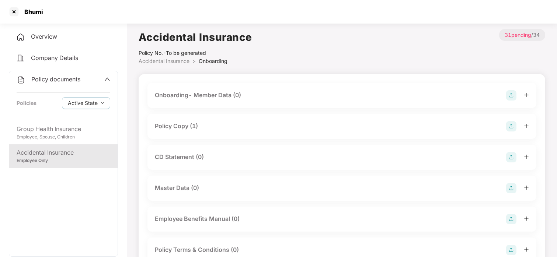
click at [190, 123] on div "Policy Copy (1)" at bounding box center [176, 126] width 43 height 9
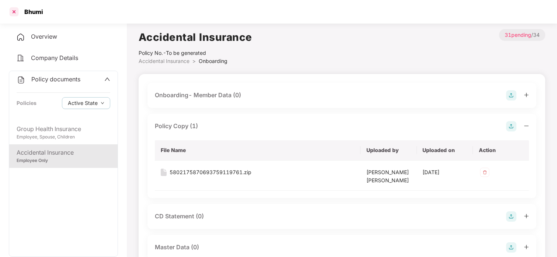
click at [12, 11] on div at bounding box center [14, 12] width 12 height 12
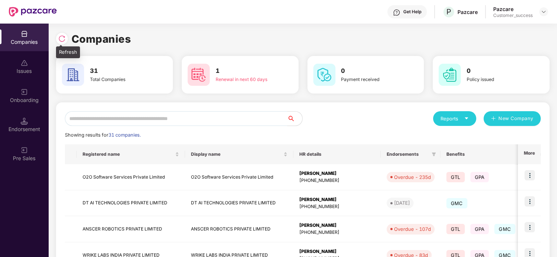
click at [67, 36] on div at bounding box center [62, 39] width 12 height 12
click at [62, 42] on img at bounding box center [61, 38] width 7 height 7
click at [60, 35] on img at bounding box center [61, 38] width 7 height 7
click at [151, 118] on input "text" at bounding box center [176, 118] width 223 height 15
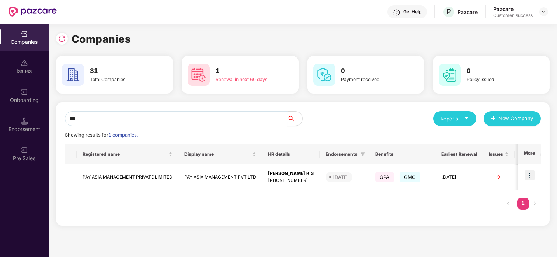
scroll to position [0, 0]
type input "***"
click at [532, 175] on img at bounding box center [529, 175] width 10 height 10
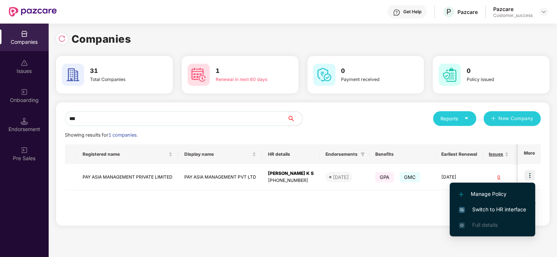
click at [471, 209] on span "Switch to HR interface" at bounding box center [492, 210] width 67 height 8
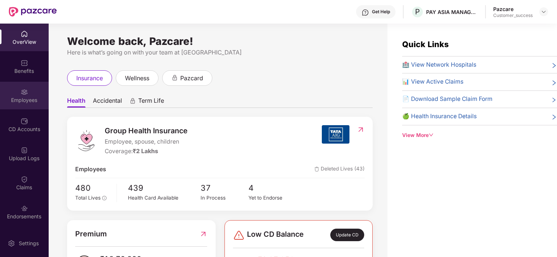
click at [25, 100] on div "Employees" at bounding box center [24, 100] width 49 height 7
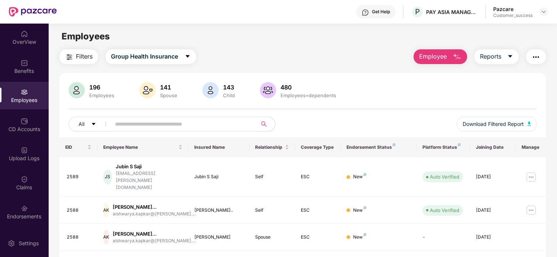
click at [155, 122] on input "text" at bounding box center [181, 124] width 132 height 11
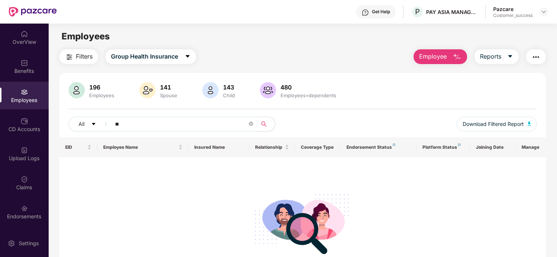
type input "*"
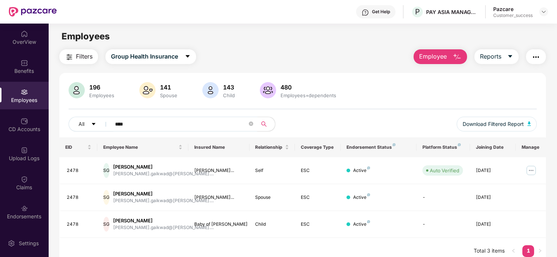
scroll to position [24, 0]
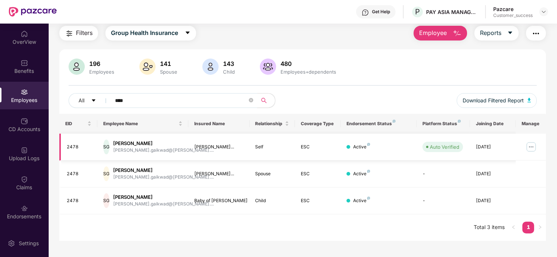
type input "****"
click at [531, 146] on img at bounding box center [531, 147] width 12 height 12
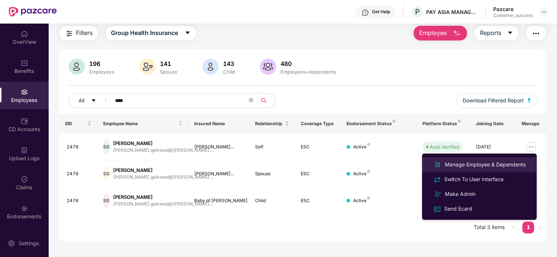
click at [473, 163] on div "Manage Employee & Dependents" at bounding box center [485, 165] width 84 height 8
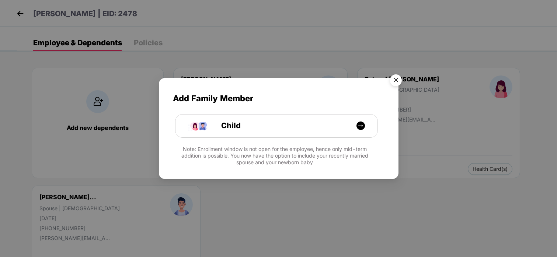
click at [399, 79] on img "Close" at bounding box center [395, 81] width 21 height 21
